Goal: Task Accomplishment & Management: Complete application form

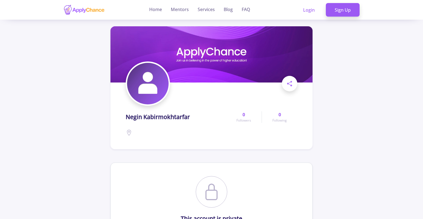
drag, startPoint x: 422, startPoint y: 37, endPoint x: 424, endPoint y: 61, distance: 23.7
click at [422, 61] on html "Home Mentors Services Blog FAQ Login Sign Up [PERSON_NAME] 0 Followers 0 Follow…" at bounding box center [211, 109] width 423 height 219
click at [307, 11] on link "Login" at bounding box center [308, 10] width 29 height 14
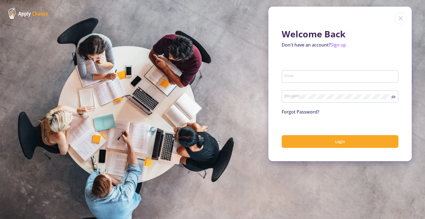
type input "[EMAIL_ADDRESS][DOMAIN_NAME]"
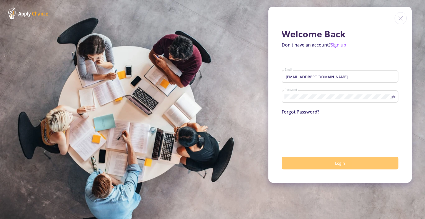
click at [338, 162] on span "Login" at bounding box center [340, 162] width 10 height 5
click at [316, 165] on button "Login" at bounding box center [339, 163] width 117 height 13
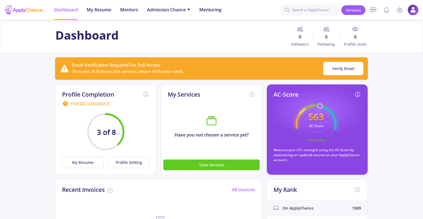
click at [301, 111] on circle at bounding box center [315, 125] width 54 height 54
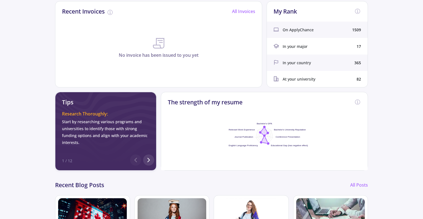
scroll to position [43, 0]
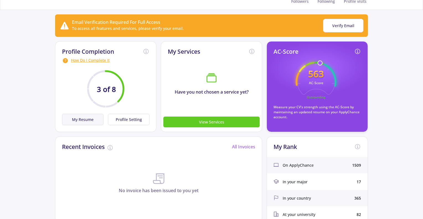
click at [88, 120] on button "My Resume" at bounding box center [82, 119] width 41 height 11
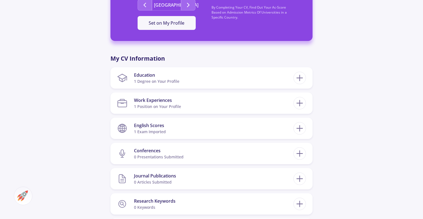
scroll to position [233, 0]
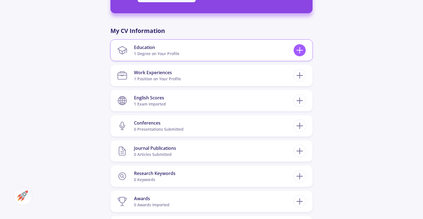
click at [303, 53] on icon at bounding box center [299, 50] width 10 height 10
checkbox input "false"
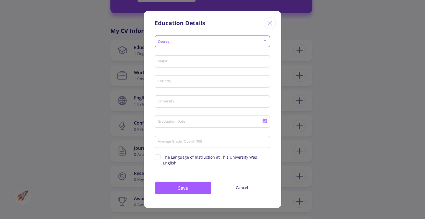
click at [178, 43] on span at bounding box center [211, 42] width 104 height 4
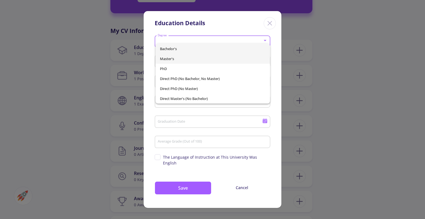
click at [176, 59] on span "Master's" at bounding box center [212, 59] width 105 height 10
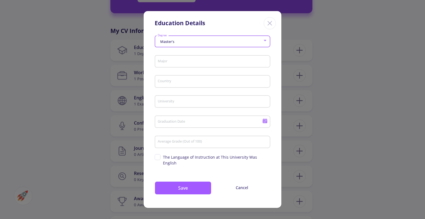
click at [176, 64] on input "Major" at bounding box center [213, 61] width 112 height 5
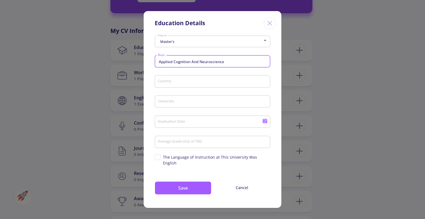
click at [197, 64] on input "Applied Cognition And Neuroscience" at bounding box center [213, 61] width 112 height 5
click at [230, 64] on input "Applied Cognition And Neuroscience" at bounding box center [213, 61] width 112 height 5
drag, startPoint x: 199, startPoint y: 64, endPoint x: 148, endPoint y: 64, distance: 51.2
click at [148, 64] on div "Master's Degree Applied Cognition And Neuroscience Major Country University Gra…" at bounding box center [213, 120] width 138 height 174
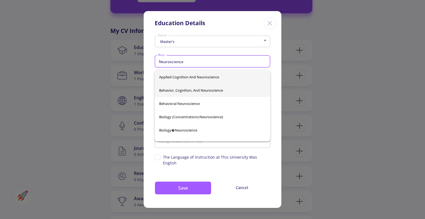
click at [187, 90] on span "Behavior, Cognition, And Neuroscience" at bounding box center [212, 90] width 107 height 13
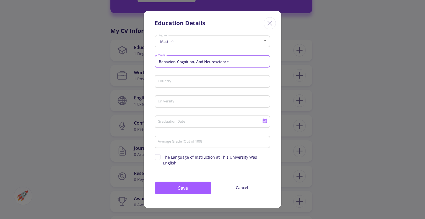
click at [218, 67] on div "Behavior, Cognition, And Neuroscience Major" at bounding box center [212, 60] width 110 height 14
drag, startPoint x: 203, startPoint y: 65, endPoint x: 150, endPoint y: 63, distance: 52.6
click at [150, 63] on div "Master's Degree Behavior, Cognition, And Neuroscience Major Country University …" at bounding box center [213, 120] width 138 height 174
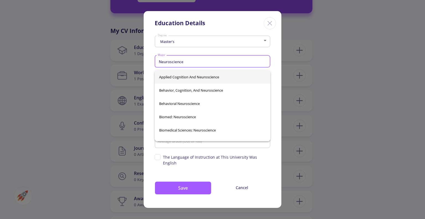
type input "Neuroscience"
click at [186, 148] on div "Average Grade (Out of 100)" at bounding box center [212, 141] width 110 height 14
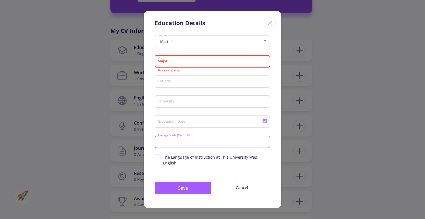
click at [174, 64] on input "Major" at bounding box center [213, 61] width 112 height 5
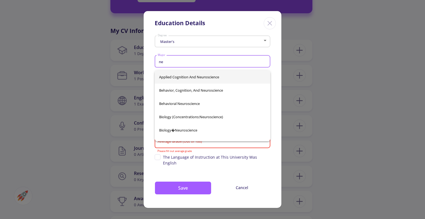
type input "n"
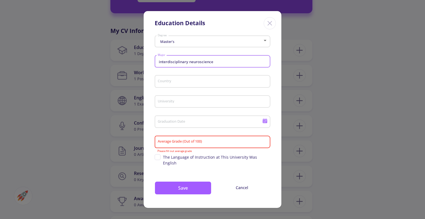
type input "interdisciplinary neuroscience"
click at [183, 82] on div "Country" at bounding box center [212, 80] width 110 height 14
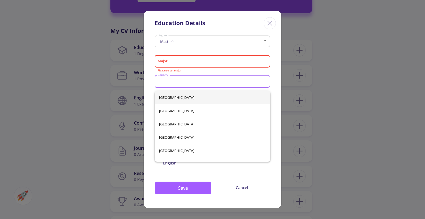
click at [187, 64] on input "Major" at bounding box center [213, 61] width 112 height 5
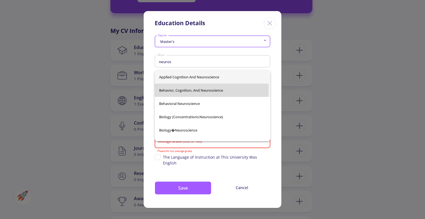
click at [181, 89] on span "Behavior, Cognition, And Neuroscience" at bounding box center [212, 90] width 107 height 13
type input "Behavior, Cognition, And Neuroscience"
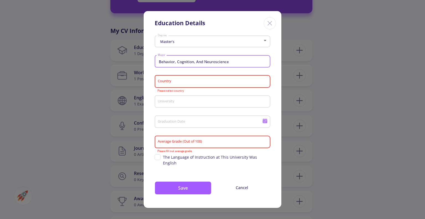
click at [172, 84] on input "Country" at bounding box center [213, 81] width 112 height 5
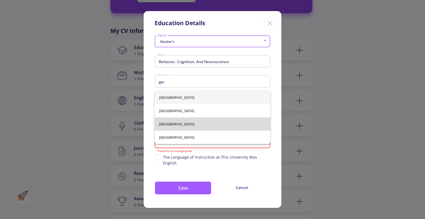
click at [169, 118] on span "[GEOGRAPHIC_DATA]" at bounding box center [212, 123] width 107 height 13
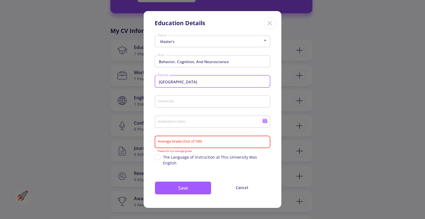
click at [177, 84] on input "[GEOGRAPHIC_DATA]" at bounding box center [213, 81] width 112 height 5
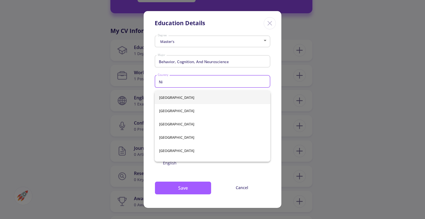
type input "N"
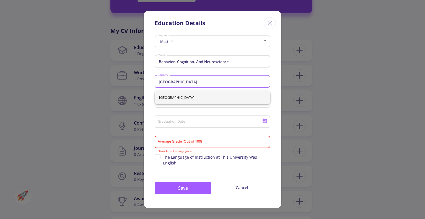
click at [173, 97] on span "[GEOGRAPHIC_DATA]" at bounding box center [212, 97] width 107 height 13
type input "[GEOGRAPHIC_DATA]"
click at [172, 104] on input "University" at bounding box center [213, 101] width 112 height 5
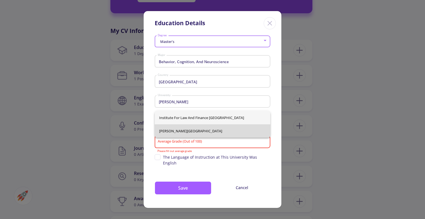
click at [194, 129] on span "[PERSON_NAME][GEOGRAPHIC_DATA]" at bounding box center [212, 130] width 107 height 13
type input "[PERSON_NAME][GEOGRAPHIC_DATA]"
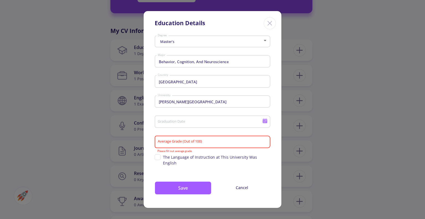
click at [264, 123] on icon at bounding box center [264, 121] width 5 height 3
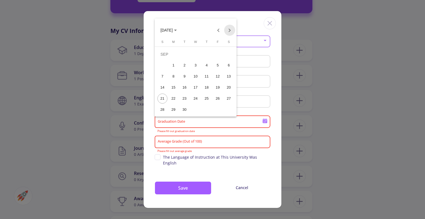
click at [231, 30] on button "Next month" at bounding box center [229, 30] width 11 height 11
click at [173, 29] on span "[DATE]" at bounding box center [166, 30] width 12 height 4
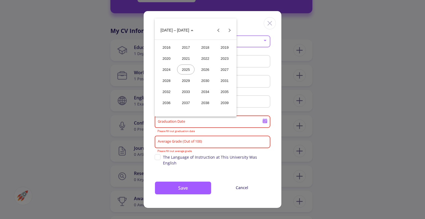
click at [207, 67] on div "2026" at bounding box center [204, 69] width 17 height 10
click at [189, 79] on div "OCT" at bounding box center [185, 80] width 17 height 10
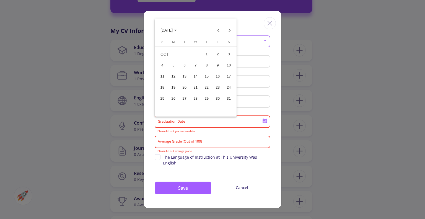
click at [212, 136] on div at bounding box center [212, 109] width 425 height 219
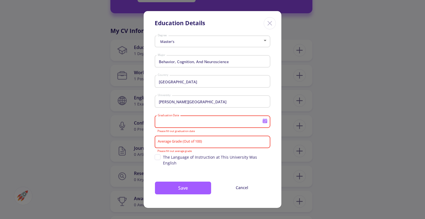
click at [259, 124] on input "Graduation Date" at bounding box center [210, 121] width 106 height 5
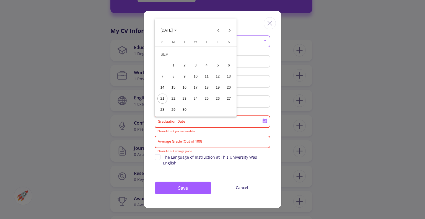
click at [177, 29] on span "[DATE]" at bounding box center [168, 30] width 16 height 4
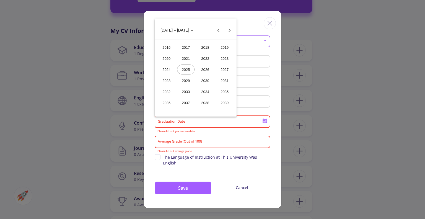
click at [202, 67] on div "2026" at bounding box center [204, 69] width 17 height 10
click at [181, 78] on div "OCT" at bounding box center [185, 80] width 17 height 10
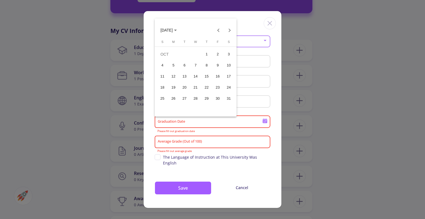
click at [208, 54] on div "1" at bounding box center [207, 54] width 10 height 10
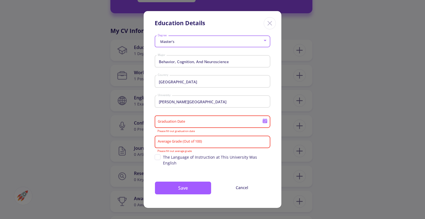
type input "[DATE]"
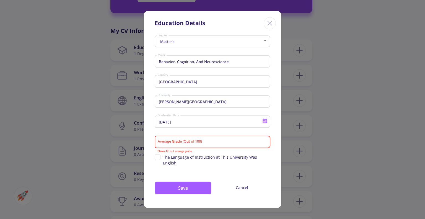
click at [158, 158] on span "The Language of Instruction at This University Was English" at bounding box center [213, 160] width 116 height 12
click at [158, 158] on input "The Language of Instruction at This University Was English" at bounding box center [157, 156] width 4 height 4
checkbox input "true"
click at [194, 188] on button "Save" at bounding box center [183, 187] width 57 height 13
click at [191, 183] on button "Save" at bounding box center [183, 187] width 57 height 13
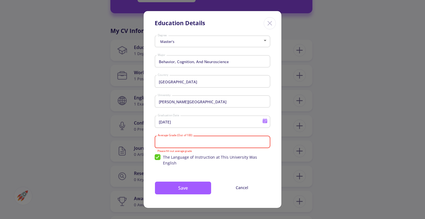
click at [179, 144] on input "Average Grade (Out of 100)" at bounding box center [213, 141] width 112 height 5
type input "1"
click at [200, 183] on button "Save" at bounding box center [183, 187] width 57 height 13
click at [183, 144] on input "Average Grade (Out of 100)" at bounding box center [213, 141] width 112 height 5
type input "1"
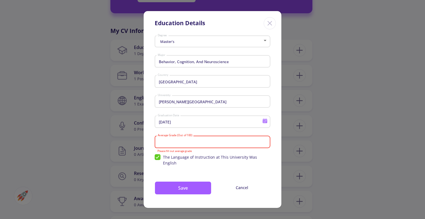
click at [182, 144] on input "Average Grade (Out of 100)" at bounding box center [213, 141] width 112 height 5
click at [193, 186] on button "Save" at bounding box center [183, 187] width 57 height 13
click at [274, 22] on icon "Close" at bounding box center [269, 23] width 9 height 9
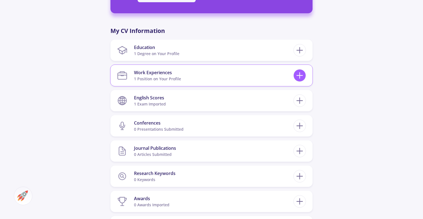
click at [298, 75] on icon at bounding box center [299, 75] width 10 height 10
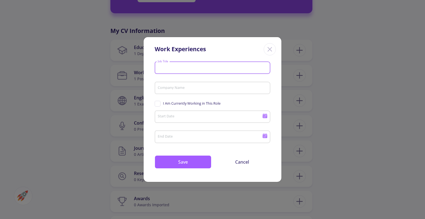
click at [166, 67] on input "Job Title" at bounding box center [213, 68] width 112 height 5
click at [271, 48] on icon "Close" at bounding box center [269, 49] width 9 height 9
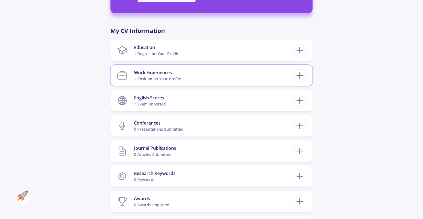
click at [129, 82] on section "Work Experiences 1 Position on Your Profile" at bounding box center [205, 75] width 176 height 17
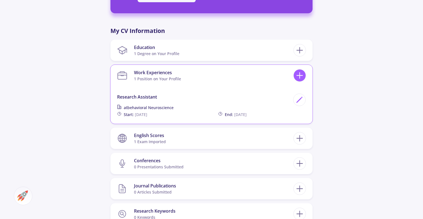
click at [296, 76] on icon at bounding box center [299, 75] width 10 height 10
checkbox input "false"
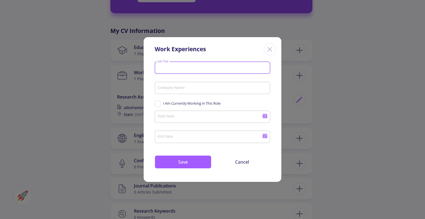
click at [180, 68] on input "Job Title" at bounding box center [213, 68] width 112 height 5
type input "research assistant"
click at [184, 87] on input "Company Name" at bounding box center [213, 88] width 112 height 5
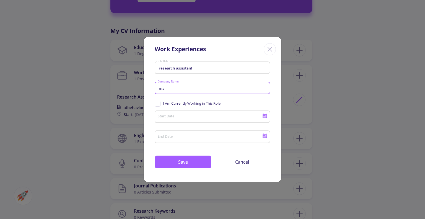
type input "m"
type input "E"
click at [178, 88] on input "Empirical Aesthetic Max p" at bounding box center [213, 88] width 112 height 5
type input "Empirical aesthetic Max p"
click at [205, 87] on input "Empirical aesthetic Max p" at bounding box center [213, 88] width 112 height 5
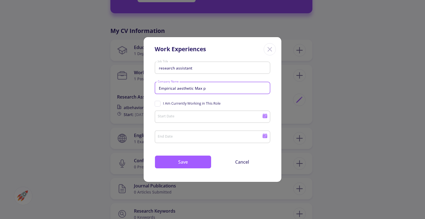
drag, startPoint x: 205, startPoint y: 87, endPoint x: 121, endPoint y: 85, distance: 84.4
click at [121, 85] on div "Work Experiences research assistant Job Title Empirical aesthetic Max p Company…" at bounding box center [212, 109] width 425 height 219
type input "m"
type input "[PERSON_NAME]"
click at [157, 104] on span "I Am Currently Working in This Role" at bounding box center [188, 103] width 66 height 5
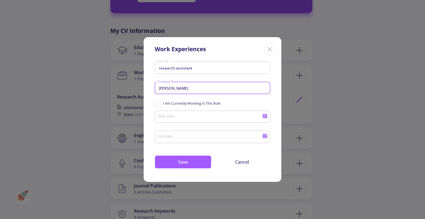
click at [157, 104] on input "I Am Currently Working in This Role" at bounding box center [157, 103] width 4 height 4
checkbox input "true"
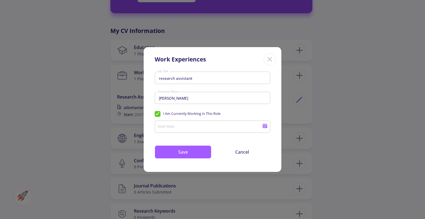
click at [264, 126] on icon at bounding box center [264, 125] width 5 height 5
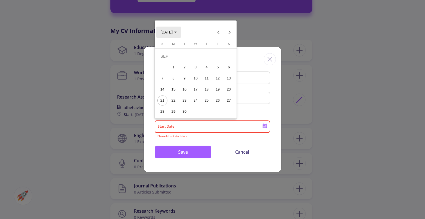
click at [172, 31] on span "[DATE]" at bounding box center [166, 32] width 12 height 4
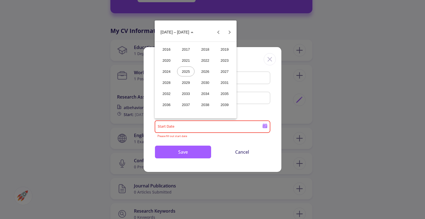
click at [186, 70] on div "2025" at bounding box center [185, 71] width 17 height 10
click at [169, 31] on span "2025" at bounding box center [164, 32] width 9 height 4
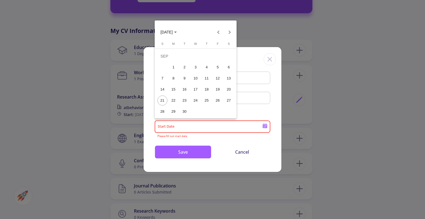
click at [164, 32] on span "[DATE]" at bounding box center [166, 32] width 12 height 4
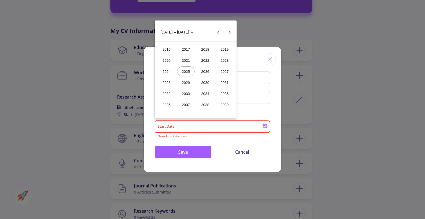
click at [186, 69] on div "2025" at bounding box center [185, 71] width 17 height 10
drag, startPoint x: 167, startPoint y: 71, endPoint x: 206, endPoint y: 58, distance: 41.1
click at [206, 58] on tbody "[DATE] FEB MAR APR MAY JUN [DATE] AUG SEP OCT NOV DEC" at bounding box center [195, 66] width 77 height 44
click at [206, 58] on div "MAR" at bounding box center [204, 60] width 17 height 10
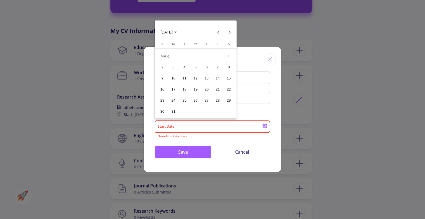
click at [227, 56] on div "1" at bounding box center [229, 56] width 10 height 10
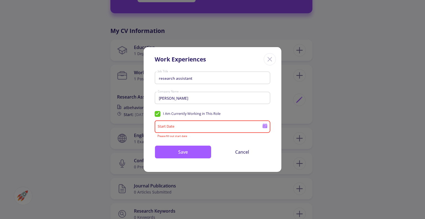
type input "[DATE]"
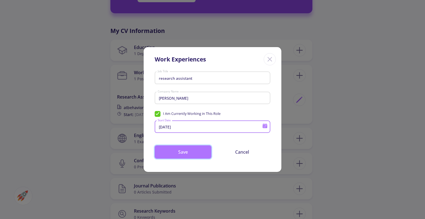
click at [192, 152] on button "Save" at bounding box center [183, 151] width 57 height 13
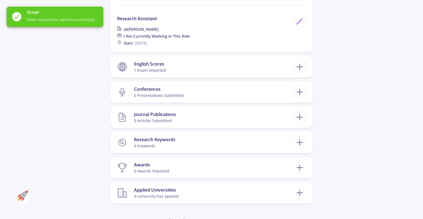
scroll to position [354, 0]
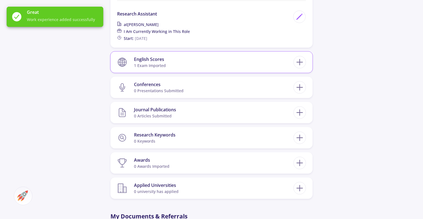
click at [239, 63] on section "English Scores 1 exam imported" at bounding box center [205, 62] width 176 height 17
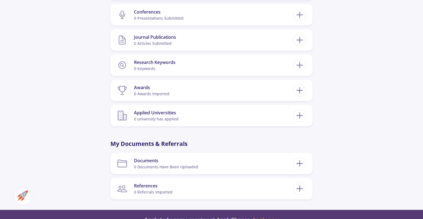
scroll to position [533, 0]
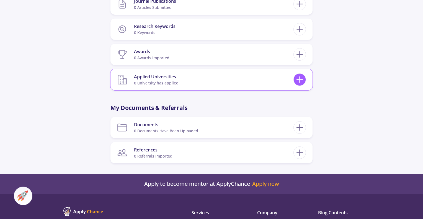
click at [303, 80] on icon at bounding box center [299, 79] width 10 height 10
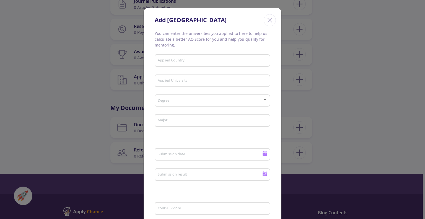
click at [267, 20] on icon "Close" at bounding box center [269, 20] width 9 height 9
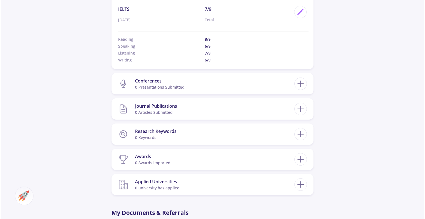
scroll to position [431, 0]
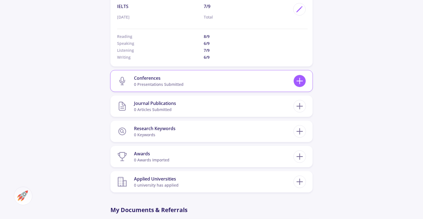
click at [303, 82] on icon at bounding box center [299, 81] width 10 height 10
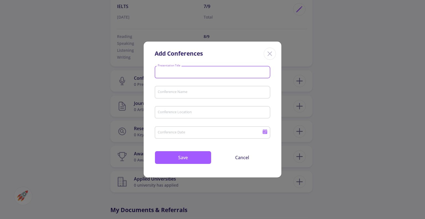
click at [178, 72] on input "Presentation Title" at bounding box center [213, 72] width 112 height 5
click at [180, 91] on input "Conference Name" at bounding box center [213, 92] width 112 height 5
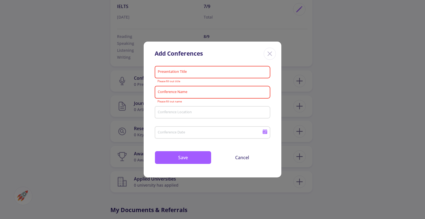
click at [267, 54] on icon "Close" at bounding box center [269, 53] width 9 height 9
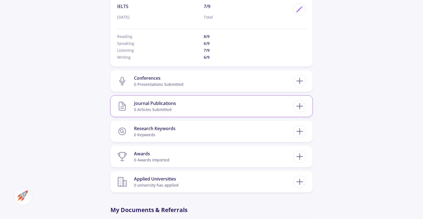
click at [224, 106] on section "Journal Publications 0 articles submitted" at bounding box center [205, 106] width 176 height 17
click at [299, 107] on line at bounding box center [299, 106] width 0 height 6
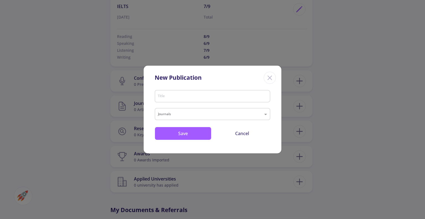
click at [175, 94] on input "Title" at bounding box center [213, 96] width 112 height 5
click at [171, 116] on input "text" at bounding box center [207, 114] width 98 height 7
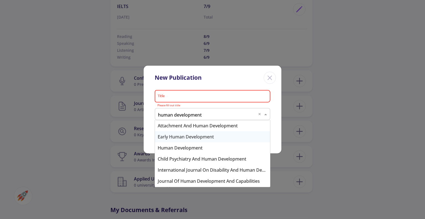
scroll to position [0, 0]
type input "h"
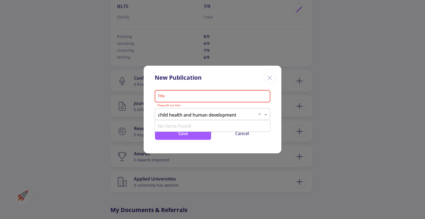
click at [178, 113] on input "child health and human development" at bounding box center [207, 114] width 98 height 7
type input "child health and human development"
click at [257, 113] on div "child health and human development" at bounding box center [212, 114] width 114 height 7
type input "international journal of child"
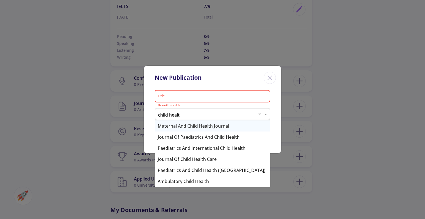
type input "child health"
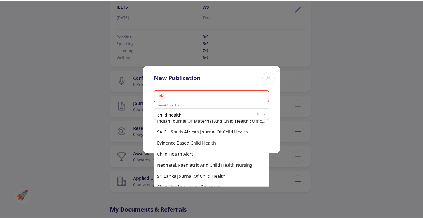
scroll to position [100, 0]
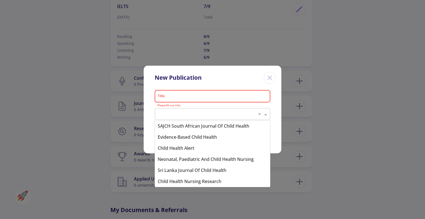
click at [270, 77] on line "Close" at bounding box center [270, 78] width 4 height 4
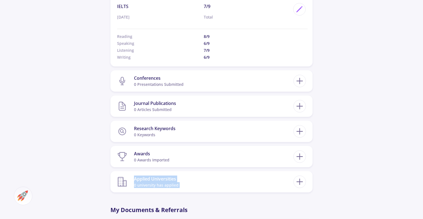
drag, startPoint x: 421, startPoint y: 148, endPoint x: 424, endPoint y: 178, distance: 30.0
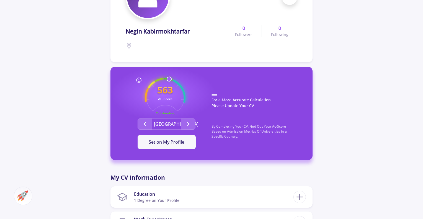
scroll to position [95, 0]
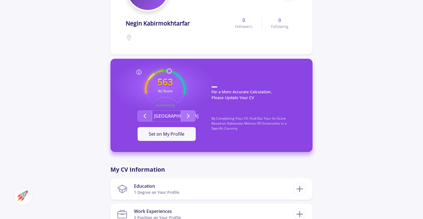
click at [189, 116] on icon "Second group" at bounding box center [188, 116] width 7 height 7
click at [148, 113] on button "Second group" at bounding box center [144, 115] width 14 height 11
click at [190, 114] on icon "Second group" at bounding box center [188, 116] width 7 height 7
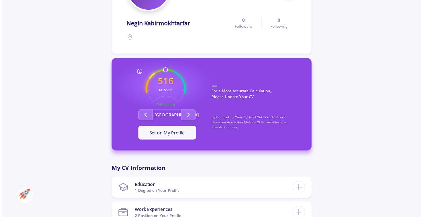
scroll to position [0, 0]
